Goal: Information Seeking & Learning: Understand process/instructions

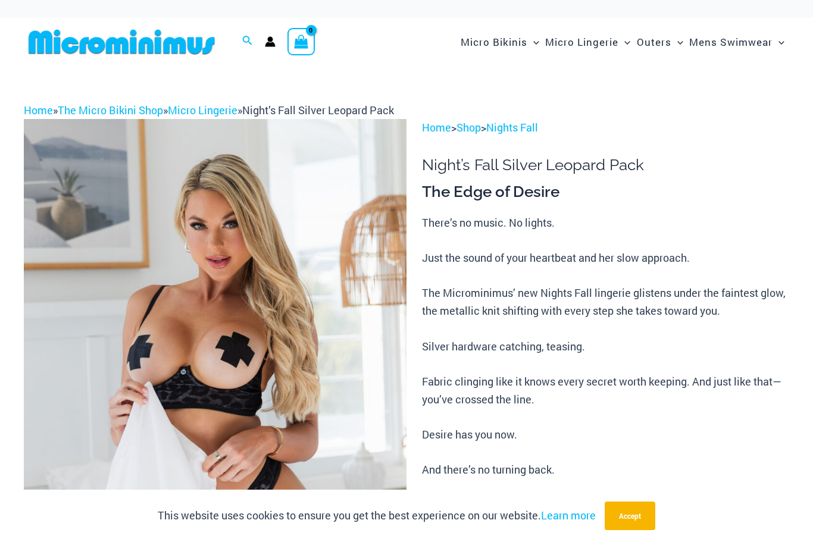
click at [207, 119] on img at bounding box center [215, 406] width 383 height 574
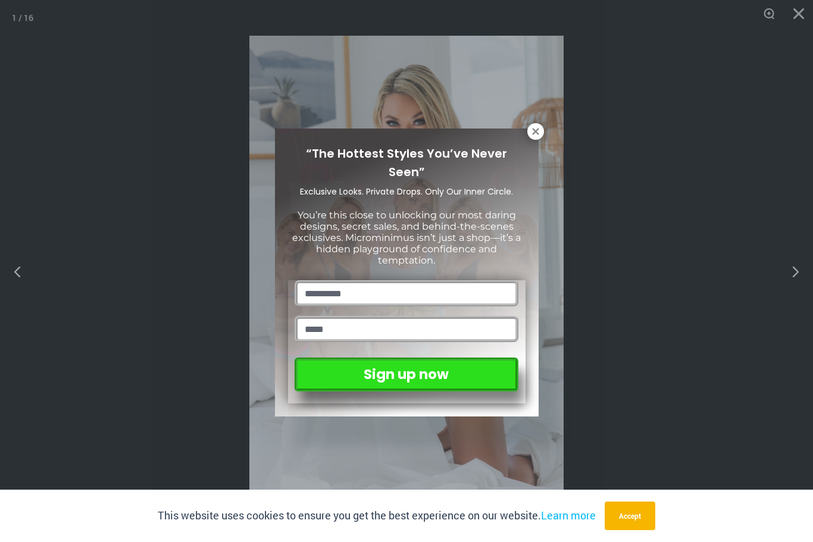
click at [799, 12] on div "“The Hottest Styles You’ve Never Seen” Exclusive Looks. Private Drops. Only Our…" at bounding box center [406, 271] width 813 height 542
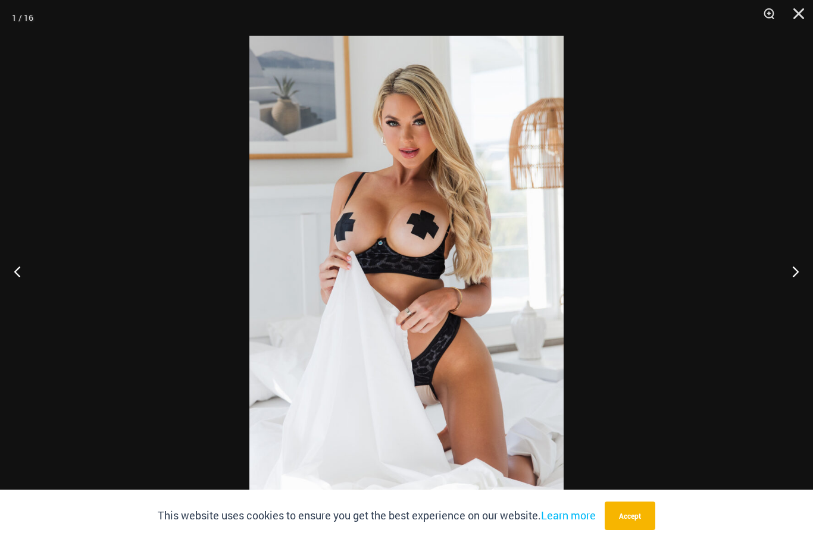
click at [795, 16] on button "Close" at bounding box center [794, 18] width 30 height 36
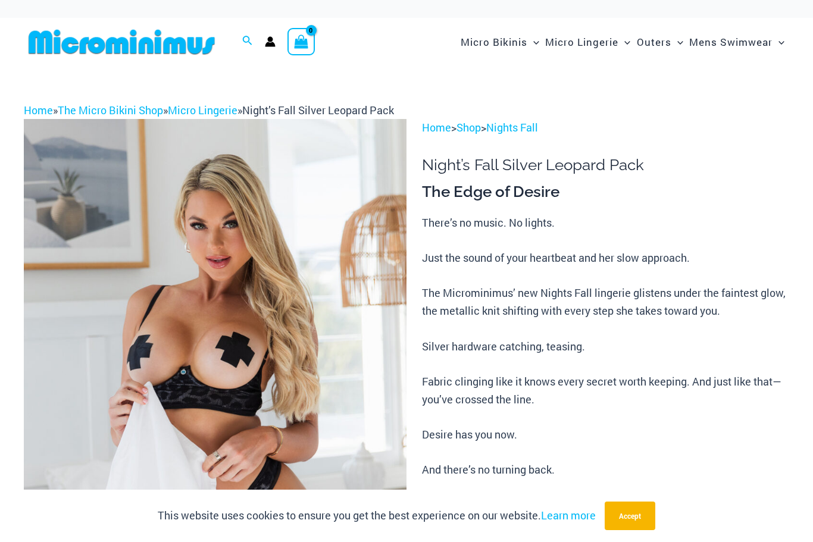
click at [201, 114] on link "Micro Lingerie" at bounding box center [203, 110] width 70 height 14
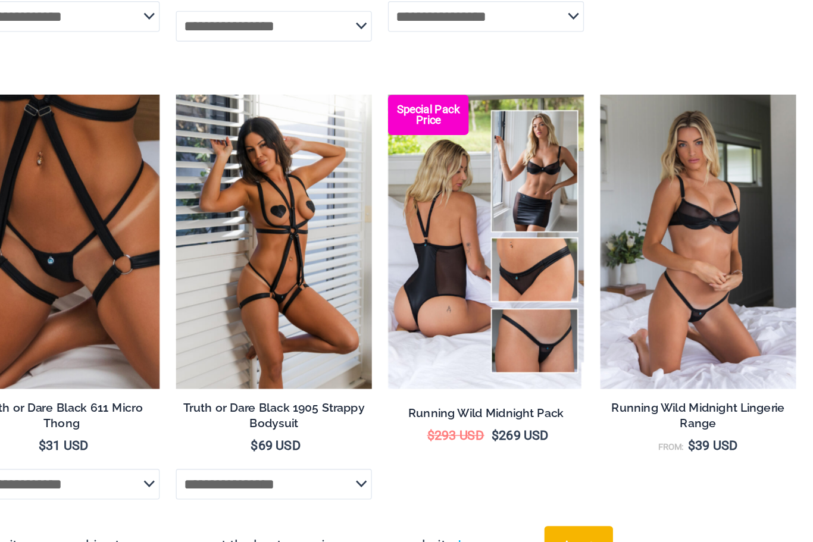
scroll to position [707, 0]
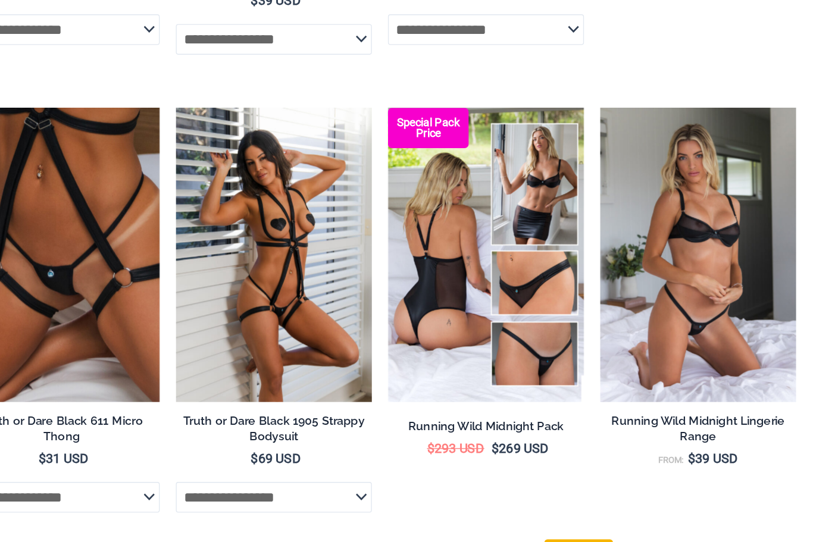
click at [331, 183] on img at bounding box center [331, 183] width 0 height 0
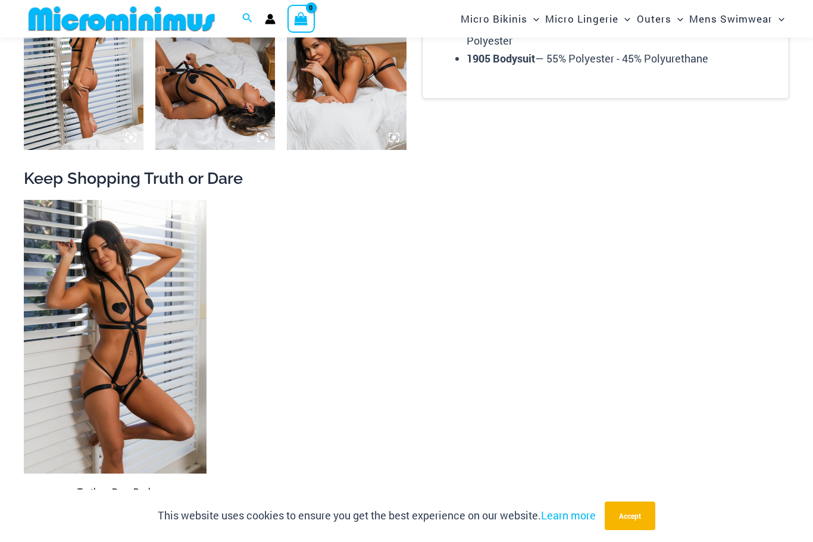
scroll to position [1105, 0]
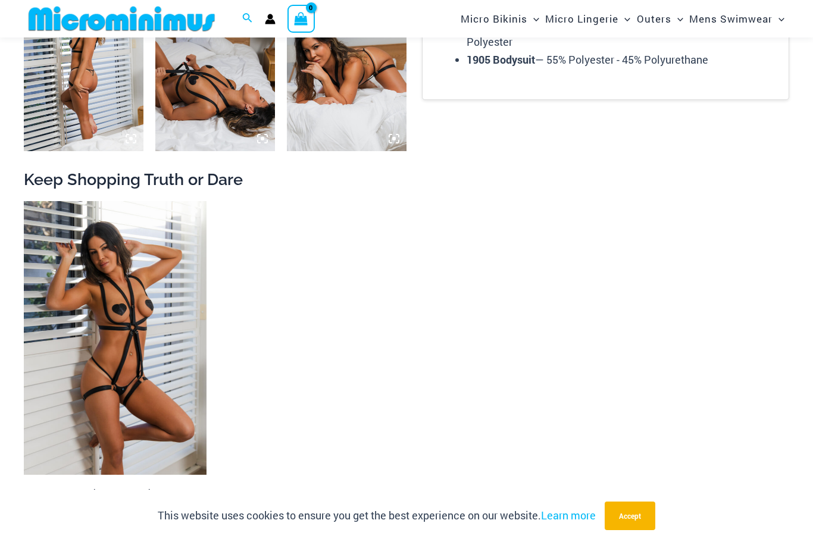
click at [24, 201] on img at bounding box center [24, 201] width 0 height 0
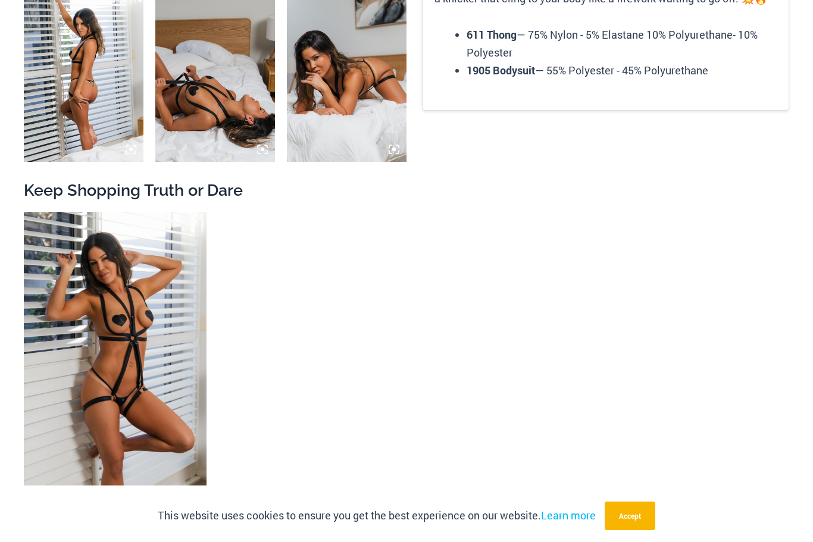
scroll to position [1145, 0]
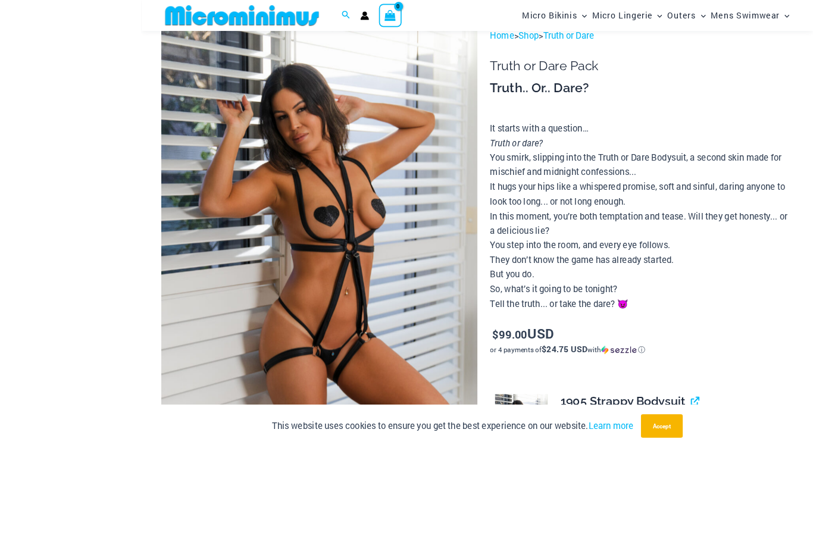
scroll to position [217, 0]
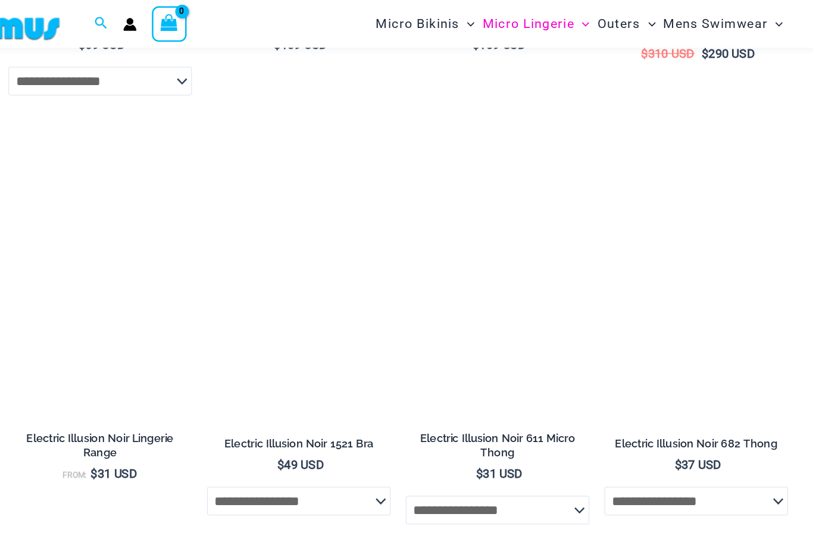
scroll to position [1783, 0]
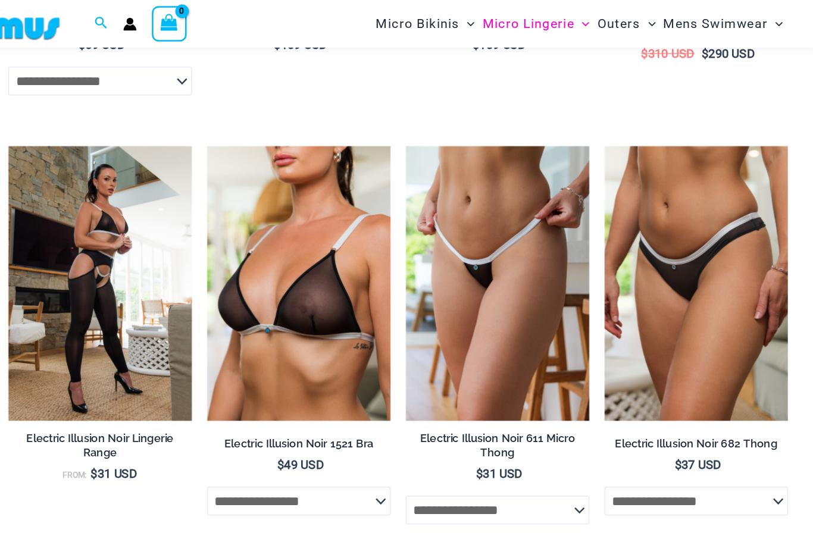
click at [331, 115] on img at bounding box center [331, 115] width 0 height 0
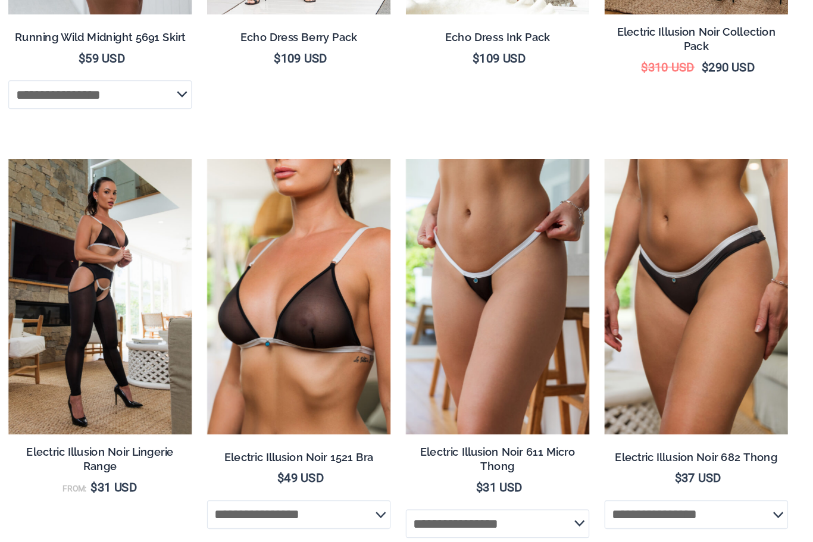
scroll to position [1669, 0]
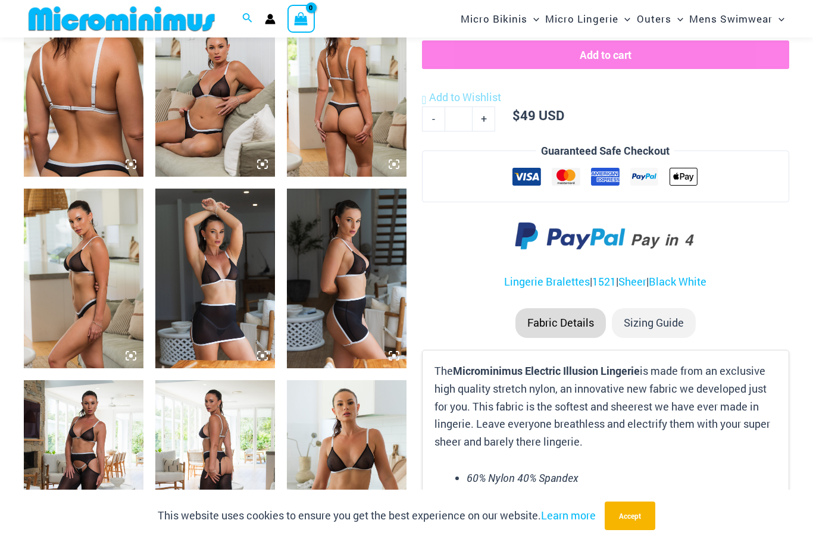
scroll to position [652, 0]
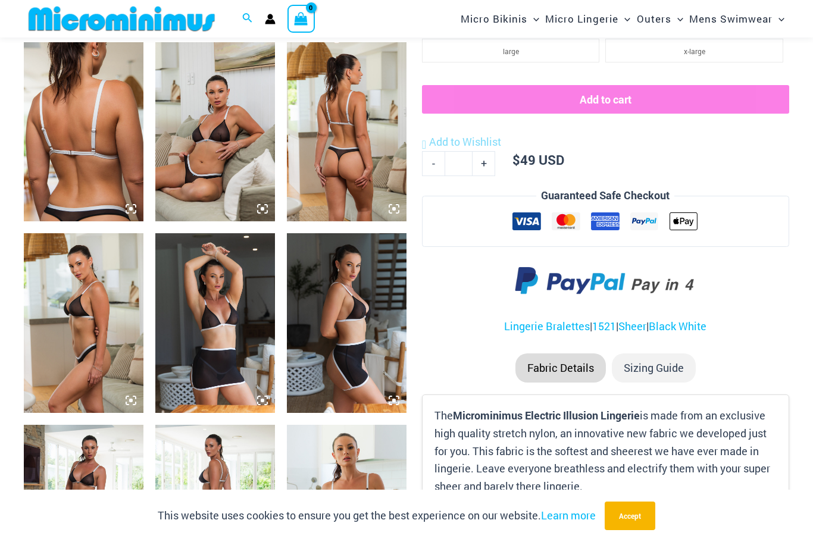
click at [657, 354] on li "Sizing Guide" at bounding box center [654, 368] width 84 height 30
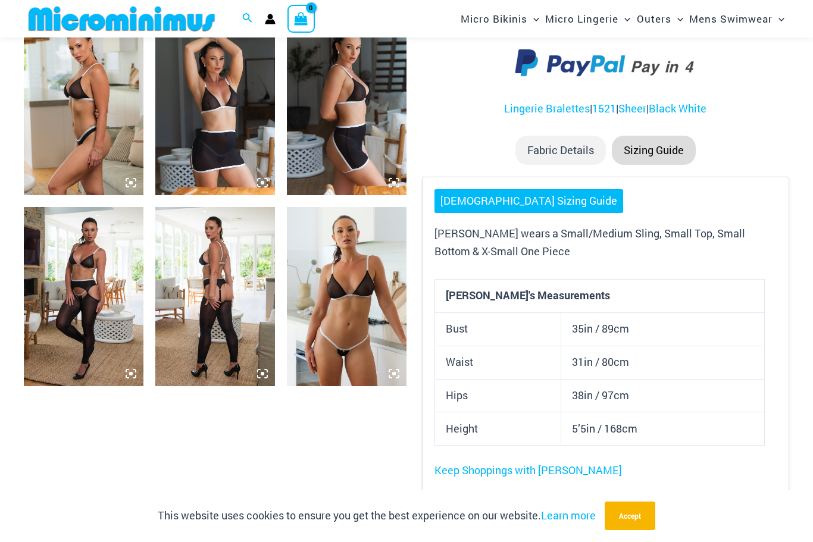
scroll to position [869, 0]
click at [628, 530] on button "Accept" at bounding box center [630, 516] width 51 height 29
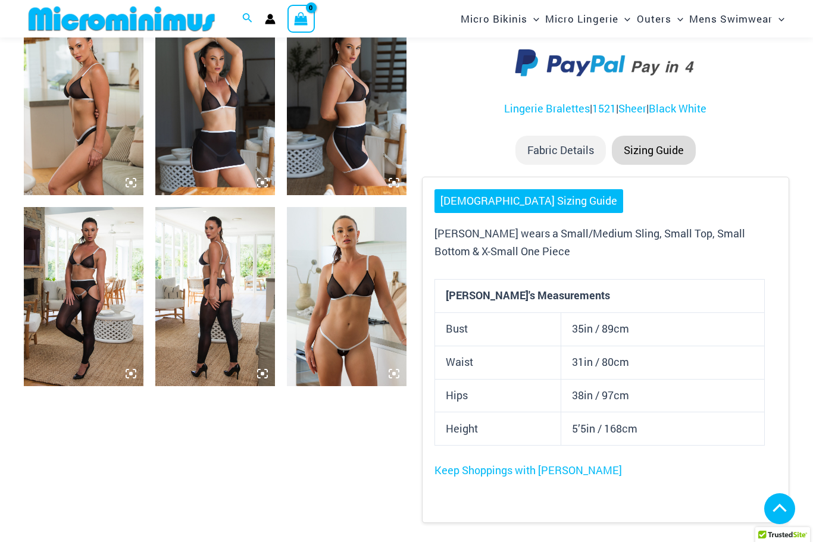
click at [469, 193] on link "[DEMOGRAPHIC_DATA] Sizing Guide" at bounding box center [528, 201] width 189 height 24
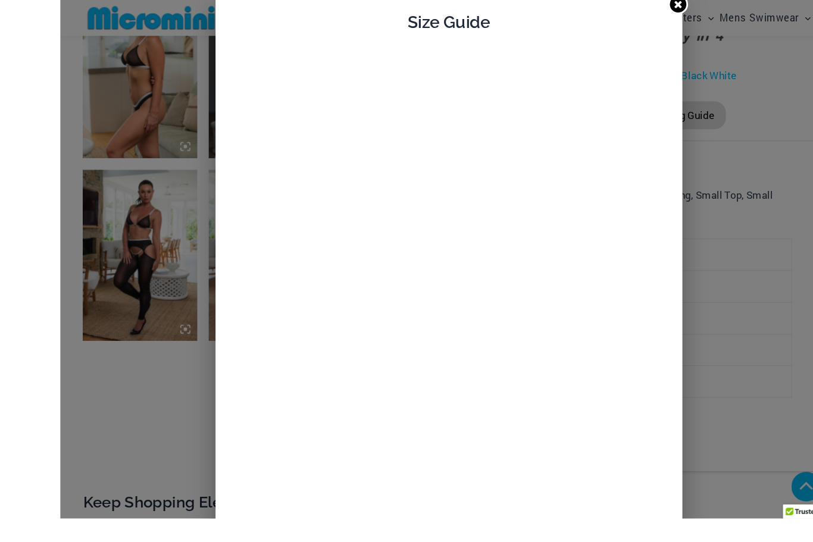
scroll to position [915, 0]
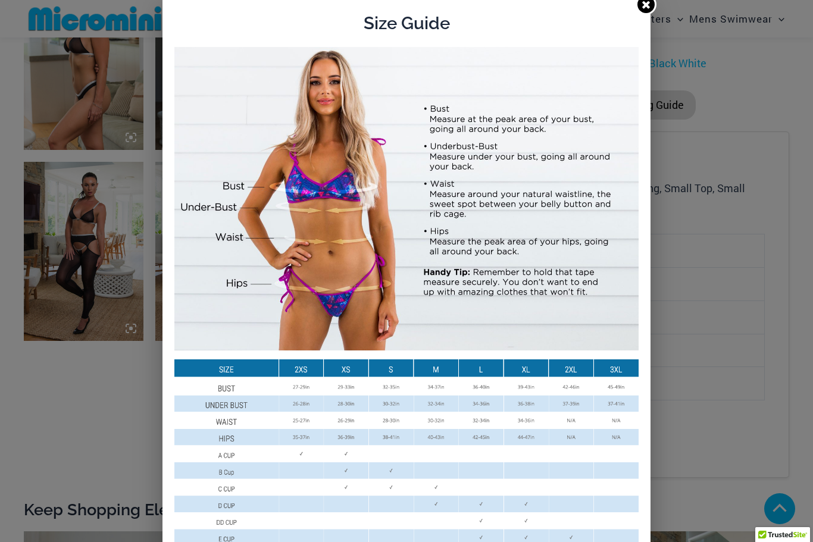
click at [646, 11] on link at bounding box center [645, 4] width 21 height 21
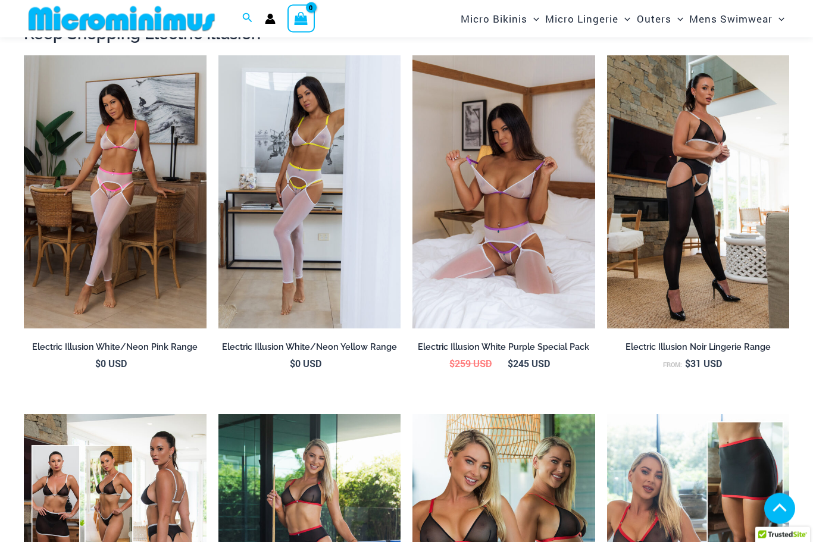
scroll to position [1391, 0]
